Goal: Task Accomplishment & Management: Use online tool/utility

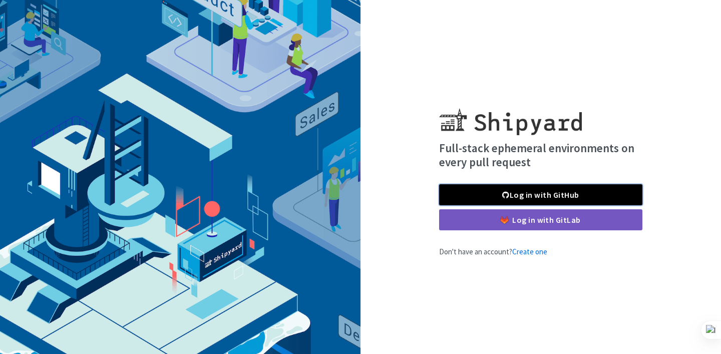
click at [556, 195] on link "Log in with GitHub" at bounding box center [540, 194] width 203 height 21
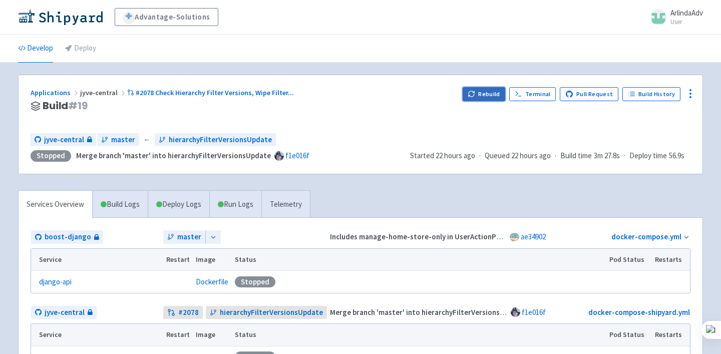
click at [488, 96] on button "Rebuild" at bounding box center [484, 94] width 43 height 14
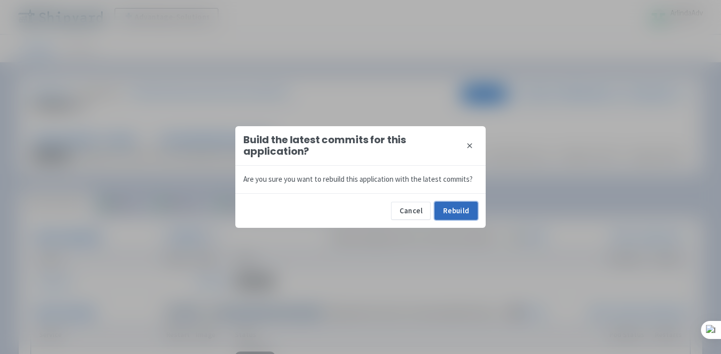
click at [460, 217] on button "Rebuild" at bounding box center [456, 211] width 43 height 18
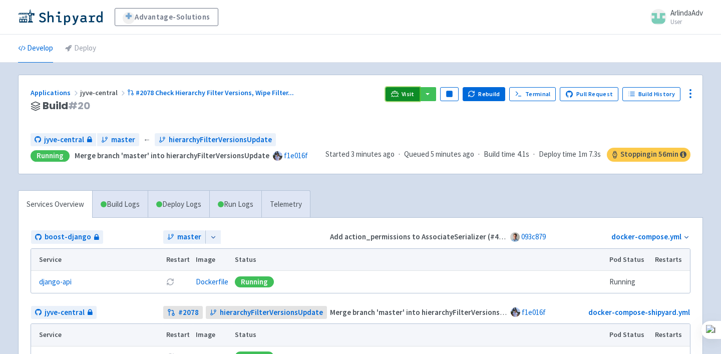
click at [414, 94] on span "Visit" at bounding box center [408, 94] width 13 height 8
